Goal: Go to known website: Go to known website

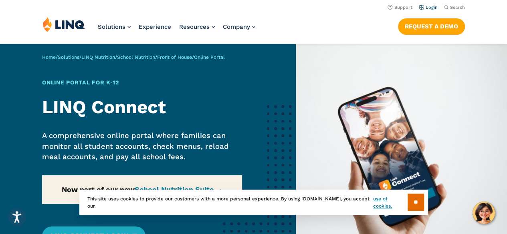
click at [430, 7] on link "Login" at bounding box center [428, 7] width 19 height 5
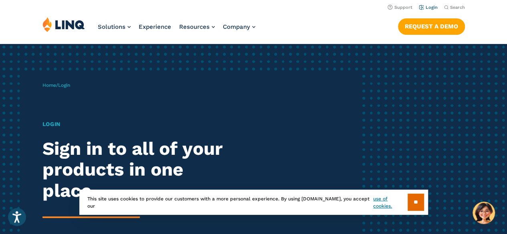
click at [430, 8] on link "Login" at bounding box center [428, 7] width 19 height 5
click at [418, 206] on input "**" at bounding box center [416, 202] width 16 height 17
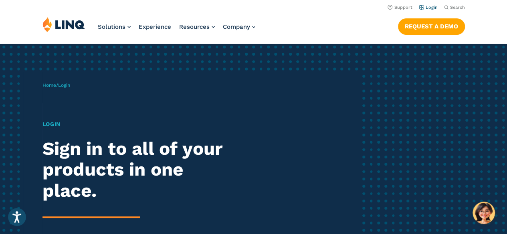
click at [430, 6] on link "Login" at bounding box center [428, 7] width 19 height 5
click at [69, 85] on span "Login" at bounding box center [64, 86] width 12 height 6
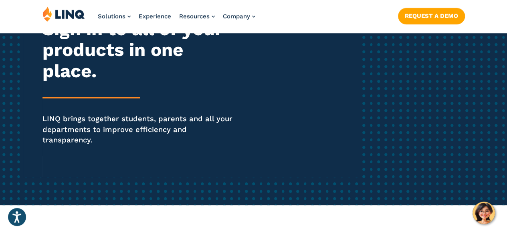
scroll to position [120, 0]
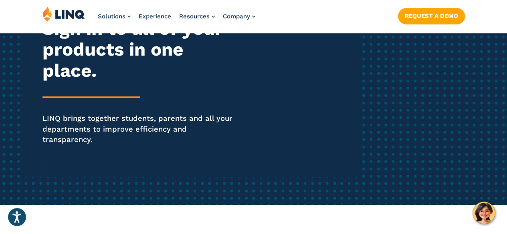
click at [140, 130] on p "LINQ brings together students, parents and all your departments to improve effi…" at bounding box center [139, 129] width 195 height 32
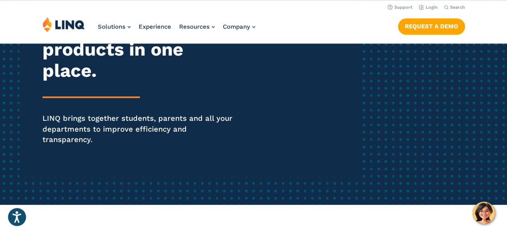
scroll to position [24, 0]
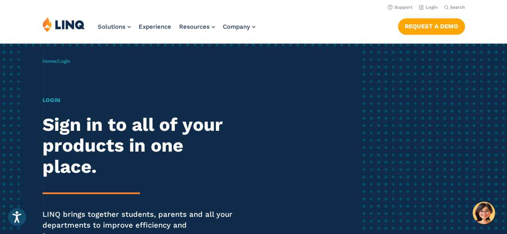
click at [51, 99] on h1 "Login" at bounding box center [139, 100] width 195 height 8
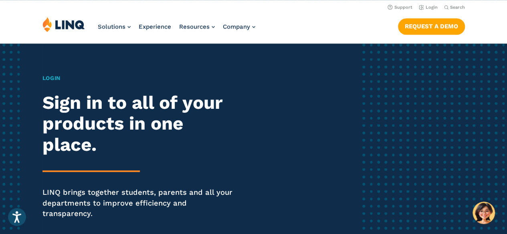
scroll to position [0, 0]
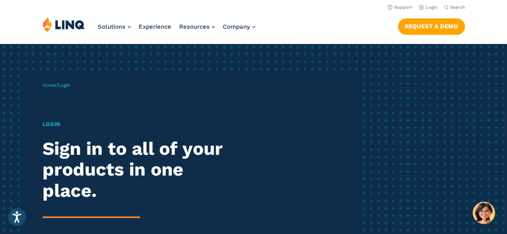
click at [55, 125] on h1 "Login" at bounding box center [139, 124] width 195 height 8
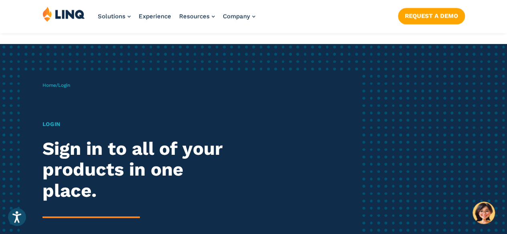
scroll to position [145, 0]
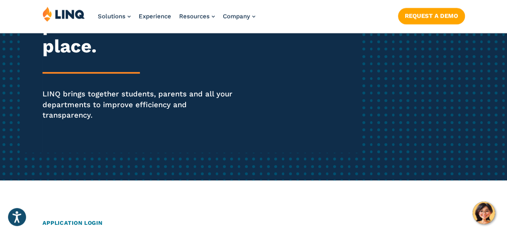
click at [170, 113] on div "Login Sign in to all of your products in one place. LINQ brings together studen…" at bounding box center [139, 60] width 195 height 168
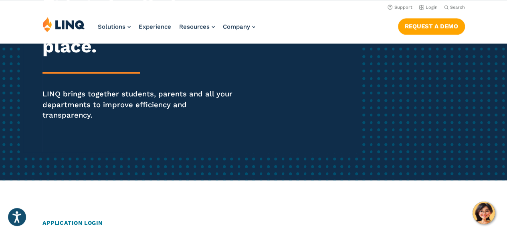
scroll to position [0, 0]
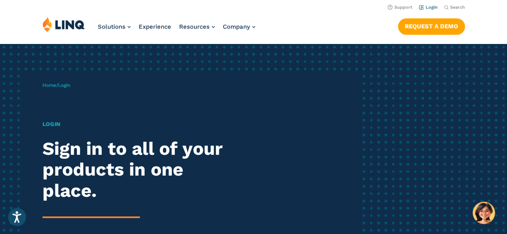
click at [427, 5] on link "Login" at bounding box center [428, 7] width 19 height 5
click at [69, 84] on span "Login" at bounding box center [64, 86] width 12 height 6
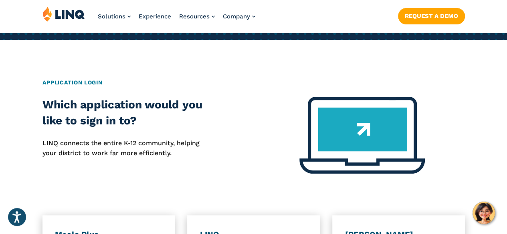
scroll to position [287, 0]
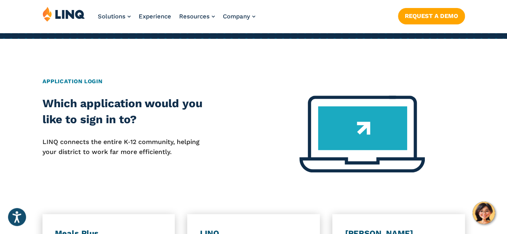
click at [77, 77] on h2 "Application Login" at bounding box center [253, 81] width 422 height 8
click at [335, 126] on img at bounding box center [361, 134] width 125 height 77
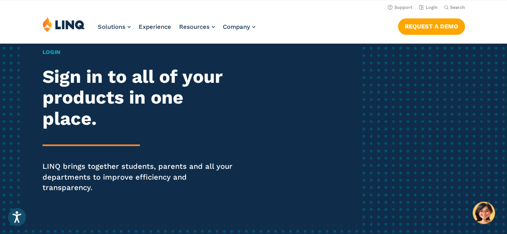
scroll to position [0, 0]
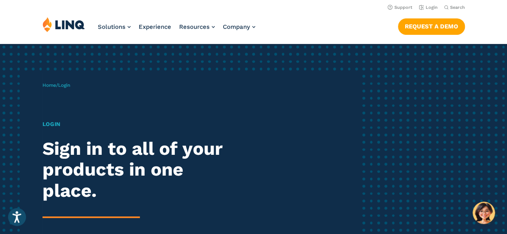
click at [54, 124] on h1 "Login" at bounding box center [139, 124] width 195 height 8
click at [67, 85] on span "Login" at bounding box center [64, 86] width 12 height 6
click at [45, 84] on link "Home" at bounding box center [49, 86] width 14 height 6
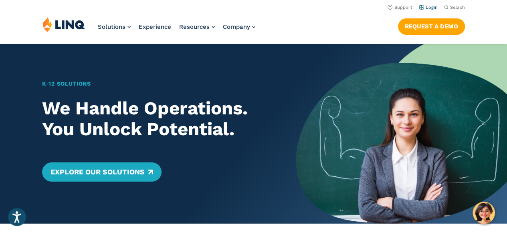
click at [428, 5] on link "Login" at bounding box center [428, 7] width 19 height 5
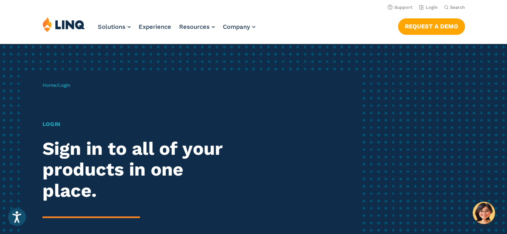
click at [64, 84] on span "Login" at bounding box center [64, 86] width 12 height 6
click at [49, 123] on h1 "Login" at bounding box center [139, 124] width 195 height 8
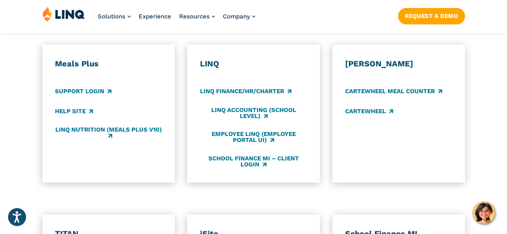
scroll to position [457, 0]
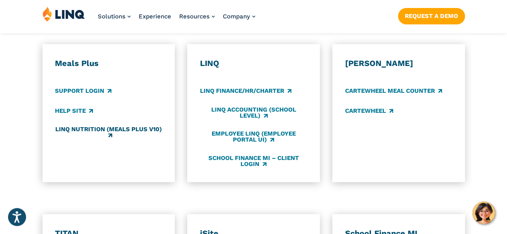
click at [113, 126] on link "LINQ Nutrition (Meals Plus v10)" at bounding box center [108, 132] width 107 height 13
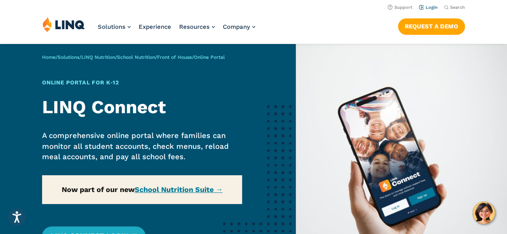
click at [430, 7] on link "Login" at bounding box center [428, 7] width 19 height 5
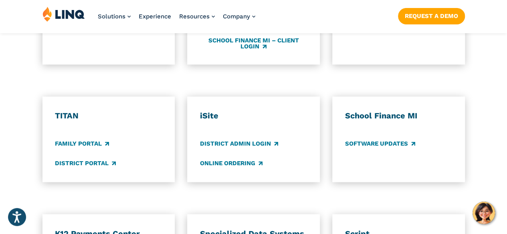
scroll to position [576, 0]
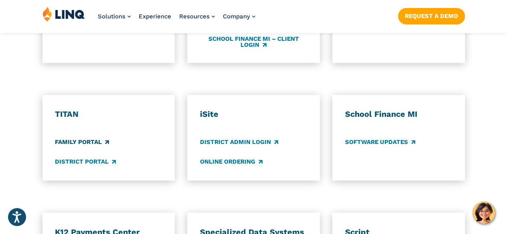
click at [89, 138] on link "Family Portal" at bounding box center [82, 142] width 54 height 9
